Goal: Task Accomplishment & Management: Manage account settings

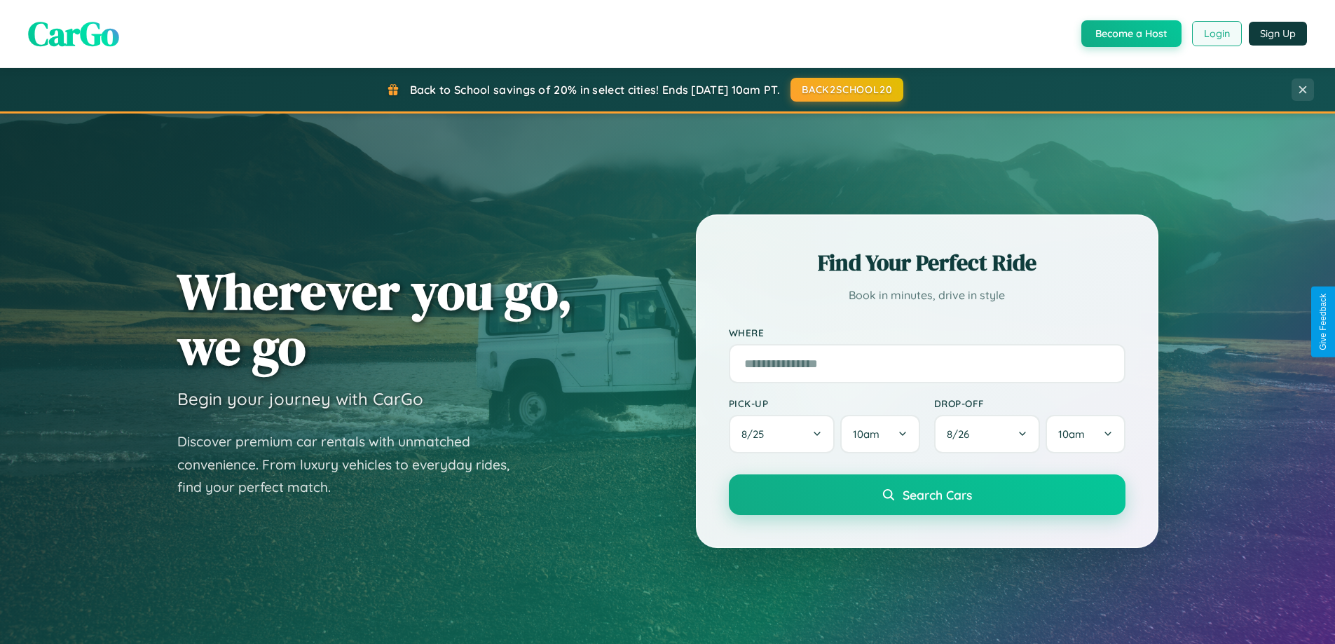
click at [1216, 34] on button "Login" at bounding box center [1217, 33] width 50 height 25
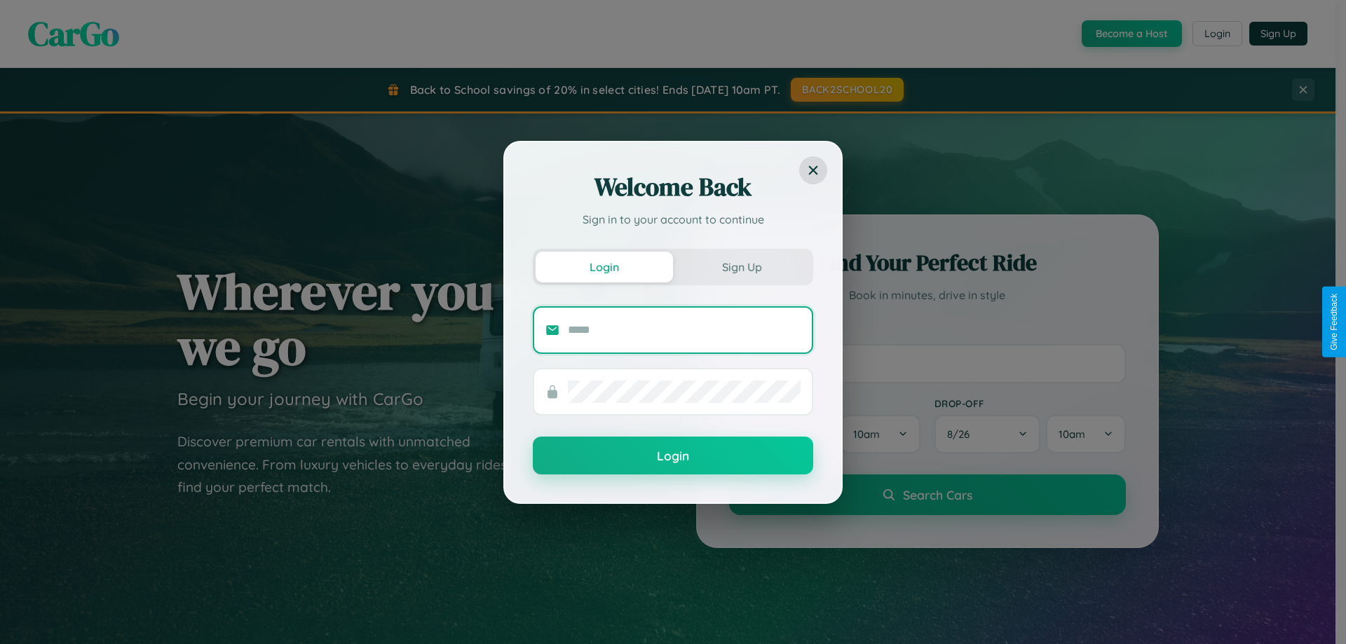
click at [684, 329] on input "text" at bounding box center [684, 330] width 233 height 22
type input "**********"
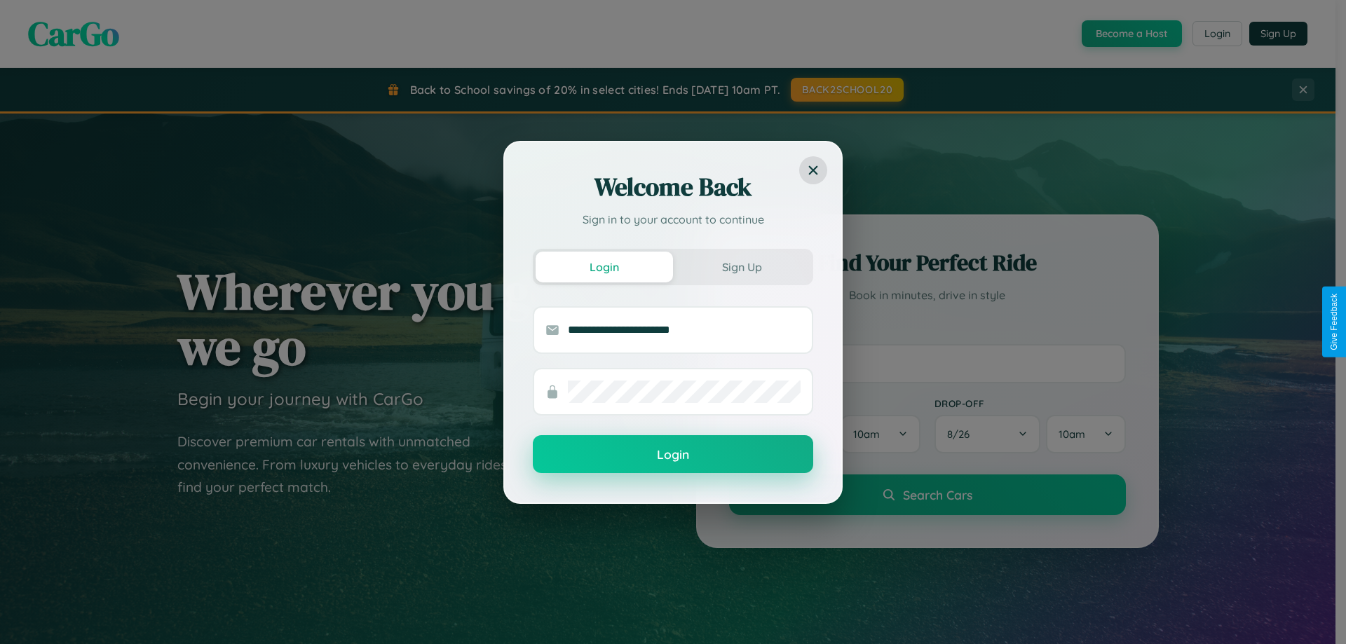
click at [673, 455] on button "Login" at bounding box center [673, 454] width 280 height 38
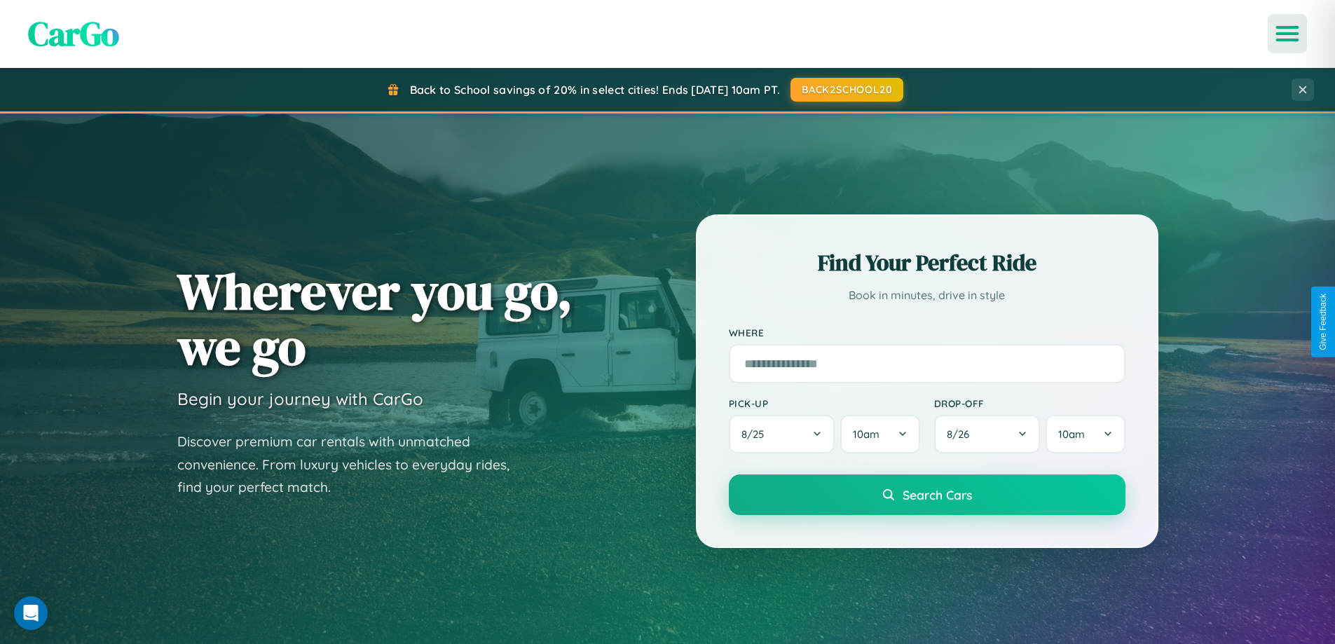
click at [1288, 34] on icon "Open menu" at bounding box center [1288, 33] width 20 height 13
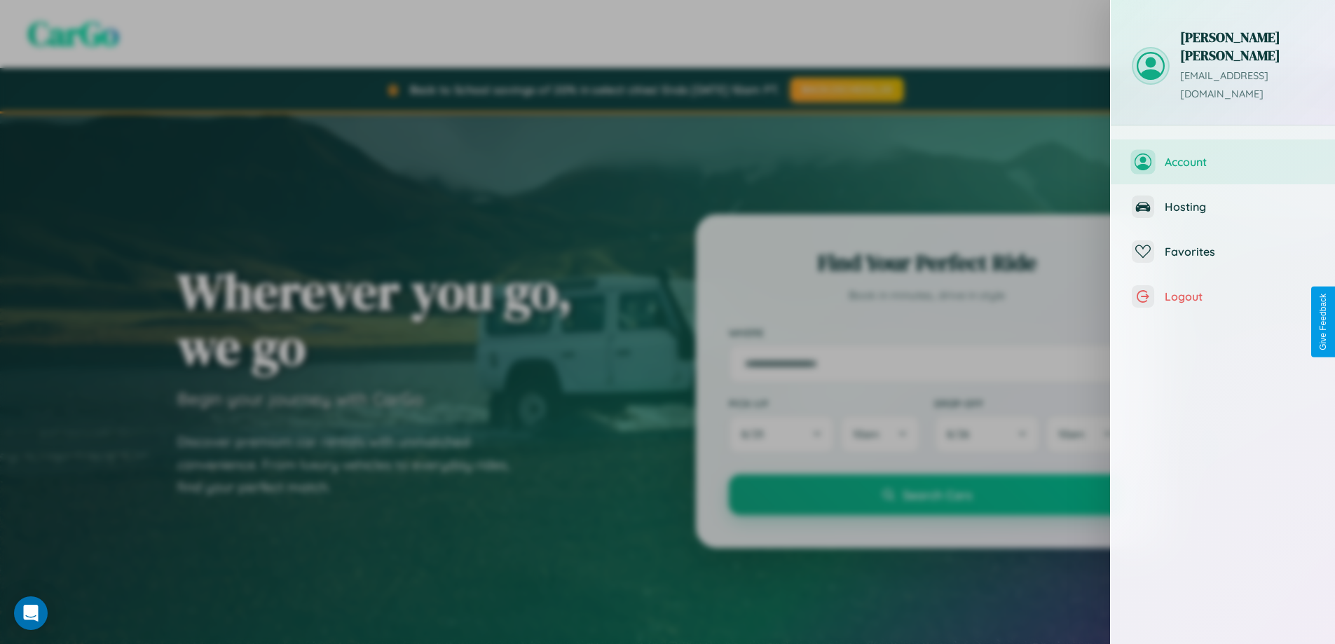
click at [1223, 155] on span "Account" at bounding box center [1239, 162] width 149 height 14
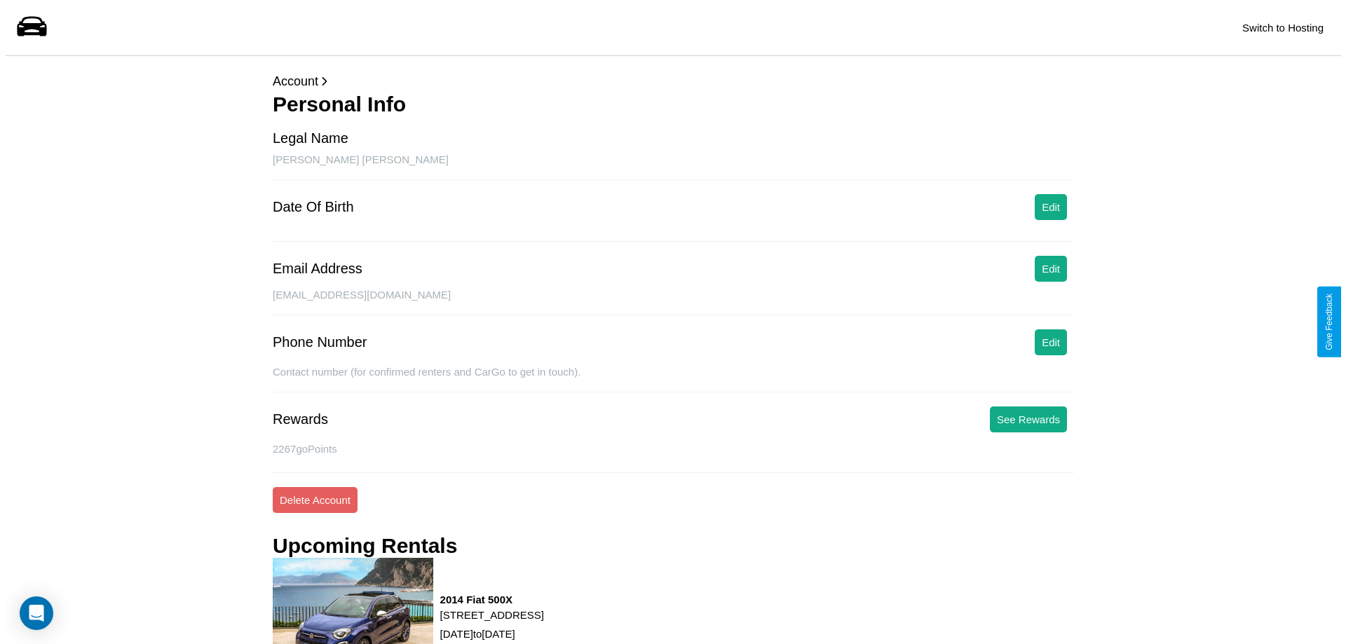
scroll to position [162, 0]
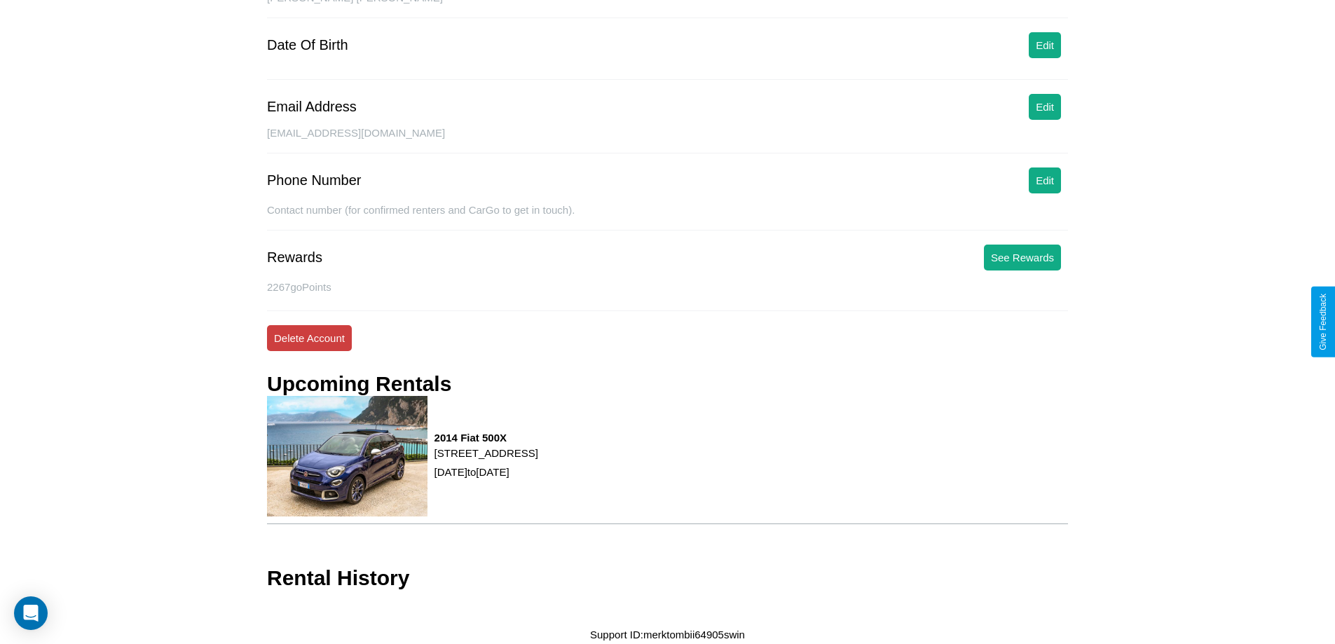
click at [309, 338] on button "Delete Account" at bounding box center [309, 338] width 85 height 26
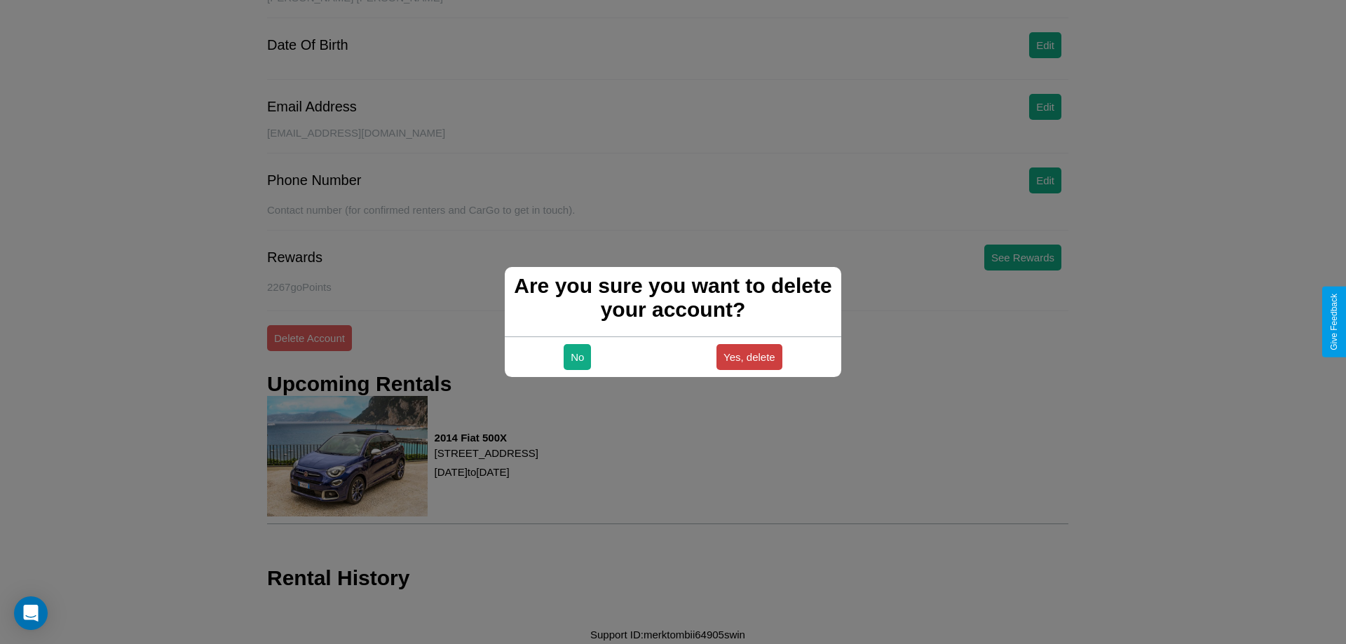
click at [749, 357] on button "Yes, delete" at bounding box center [749, 357] width 66 height 26
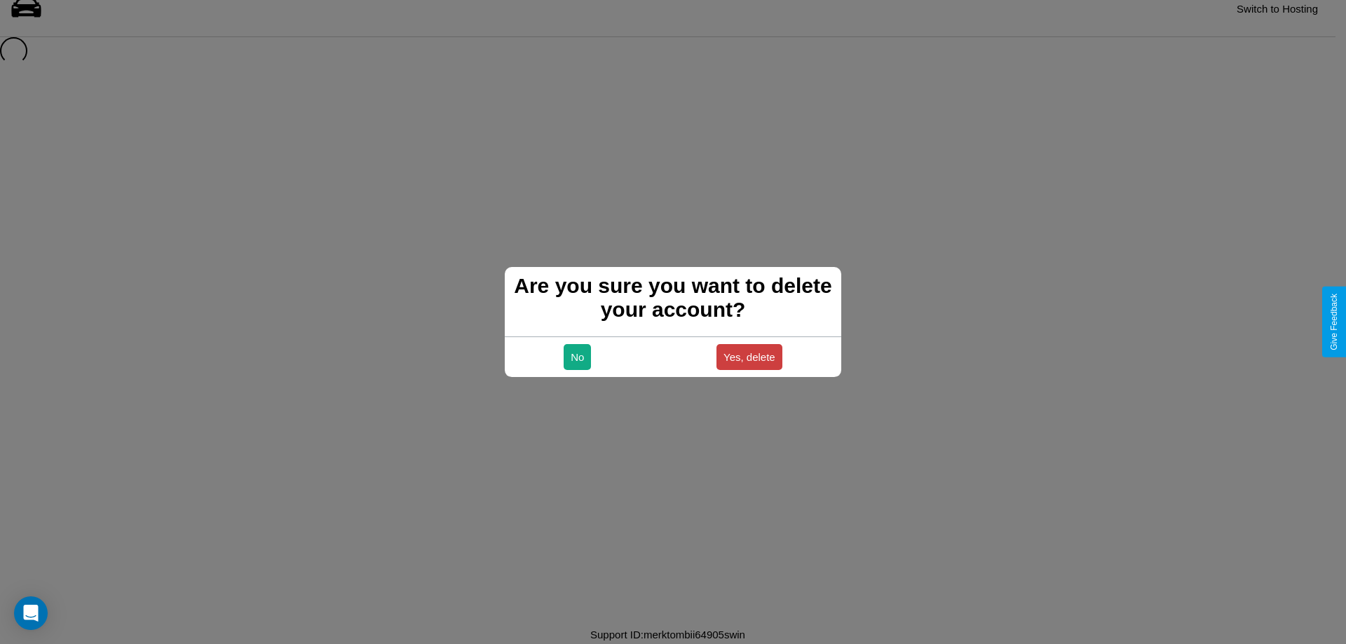
scroll to position [19, 0]
